Goal: Navigation & Orientation: Find specific page/section

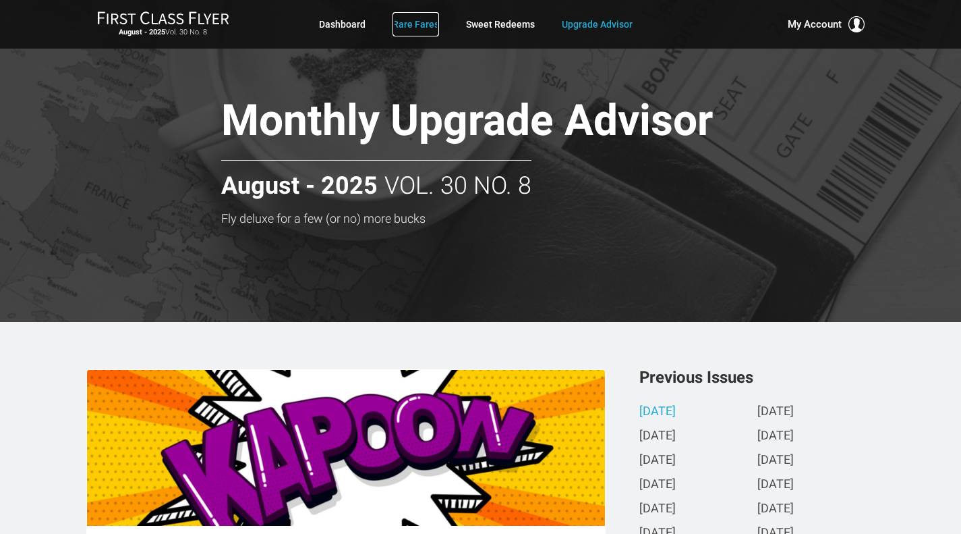
click at [409, 19] on link "Rare Fares" at bounding box center [416, 24] width 47 height 24
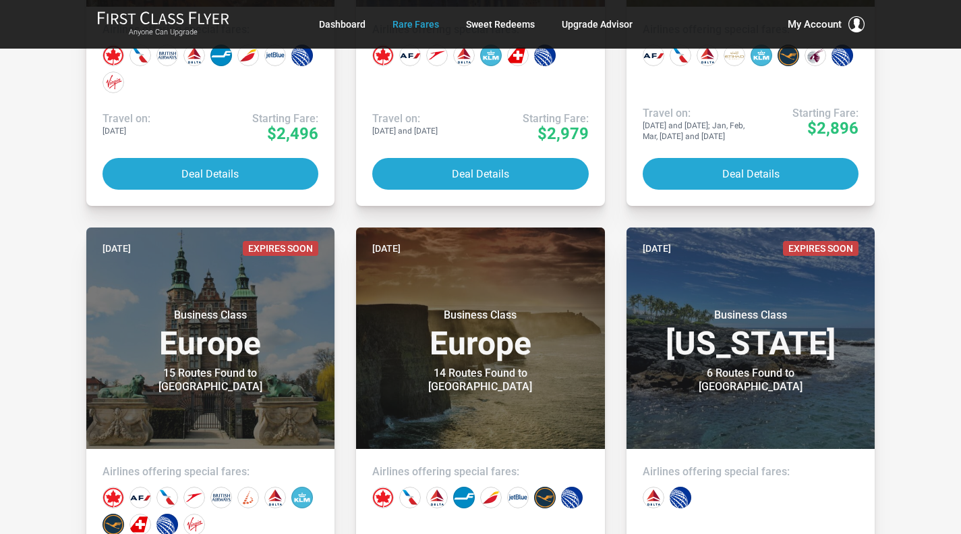
scroll to position [594, 0]
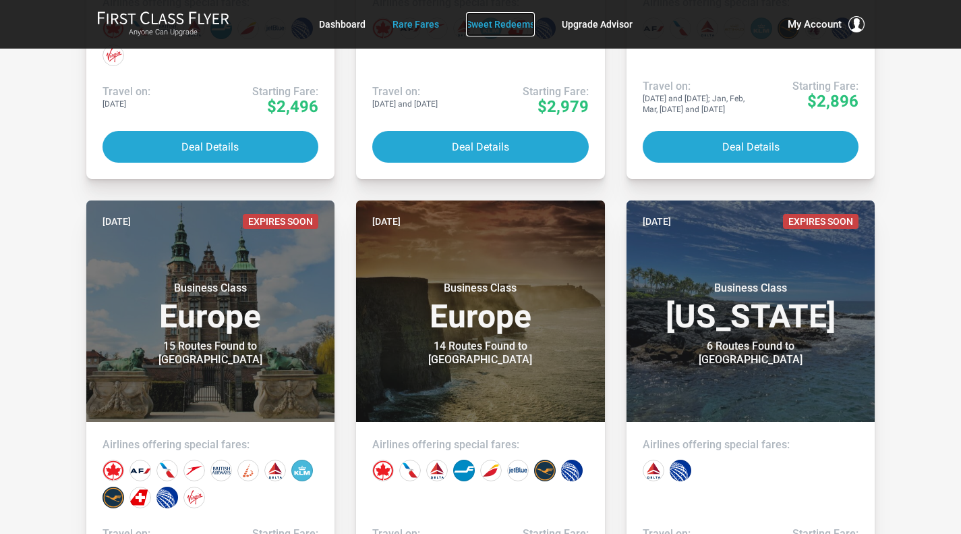
click at [491, 23] on link "Sweet Redeems" at bounding box center [500, 24] width 69 height 24
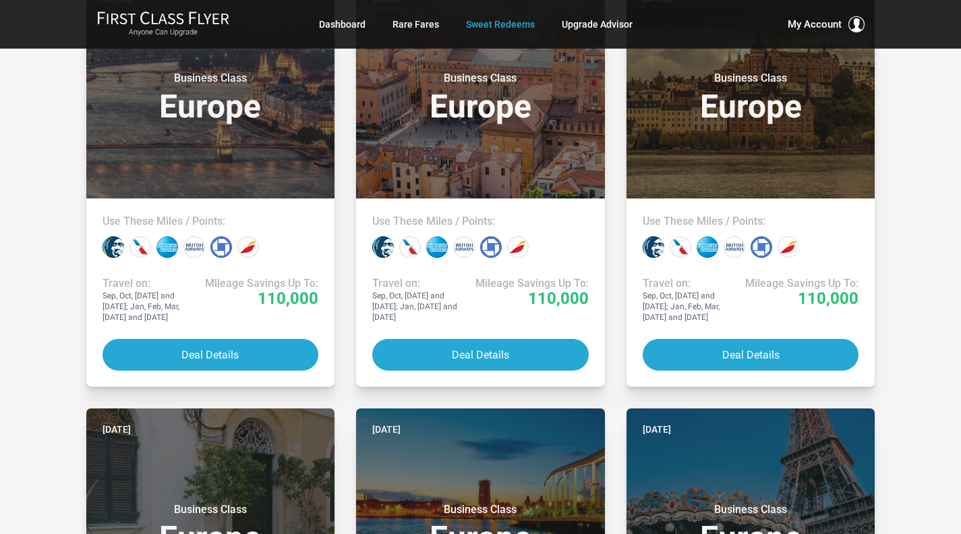
scroll to position [1268, 0]
